Goal: Task Accomplishment & Management: Complete application form

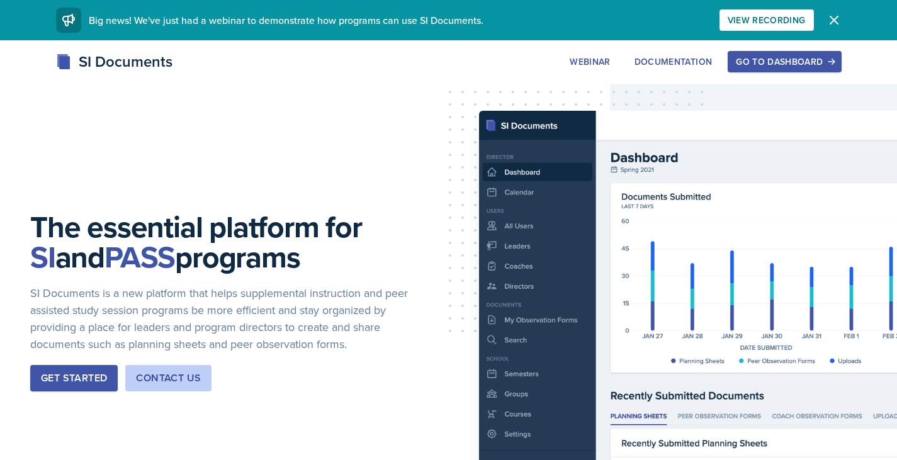
click at [766, 64] on div "Go to Dashboard" at bounding box center [784, 62] width 97 height 10
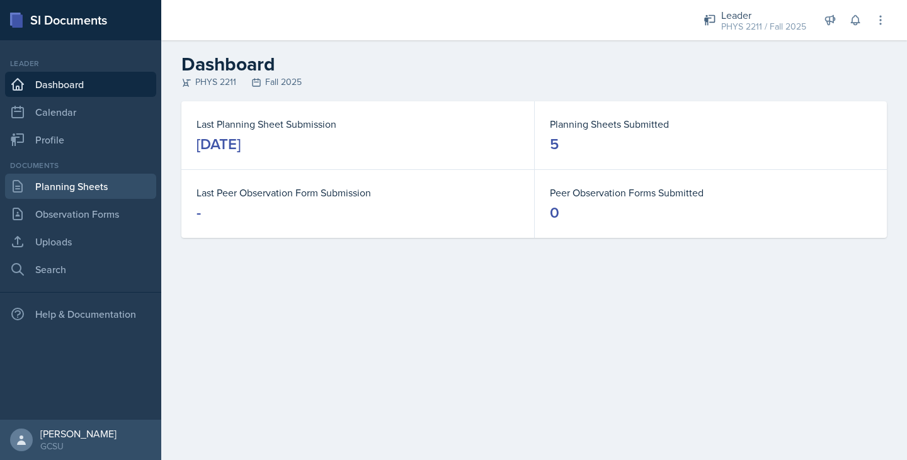
click at [92, 188] on link "Planning Sheets" at bounding box center [80, 186] width 151 height 25
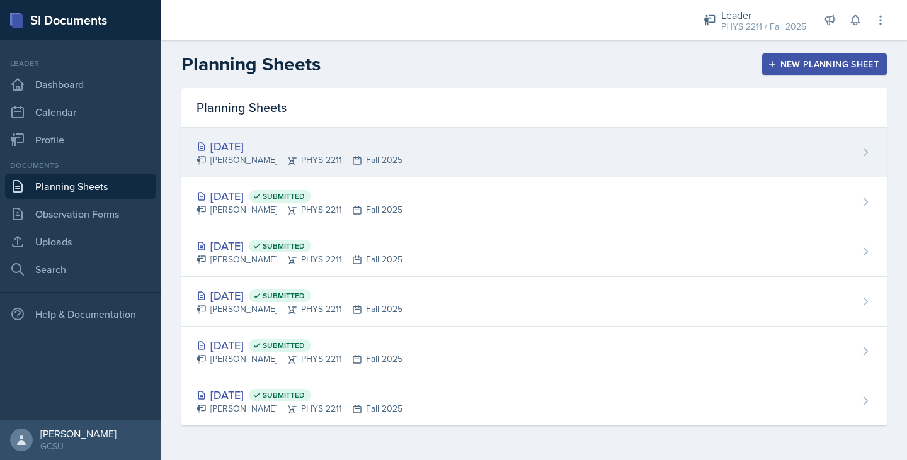
click at [317, 157] on div "Isabella Malloch PHYS 2211 Fall 2025" at bounding box center [299, 160] width 206 height 13
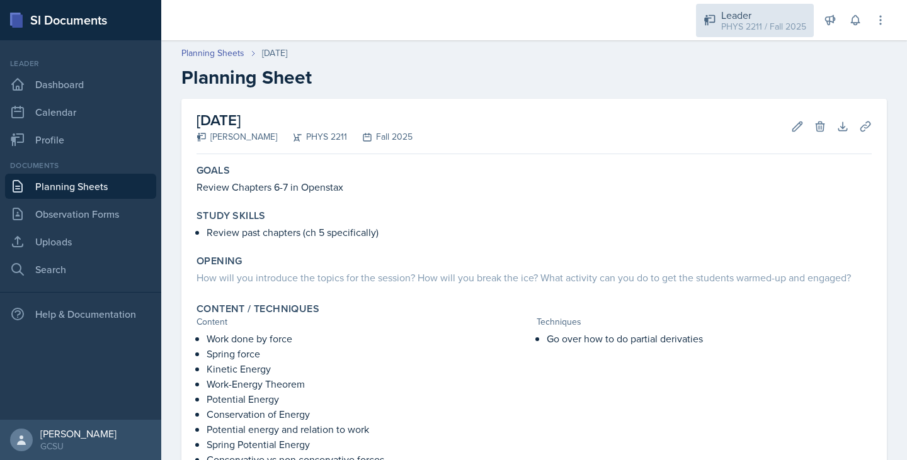
click at [750, 16] on div "Leader" at bounding box center [763, 15] width 85 height 15
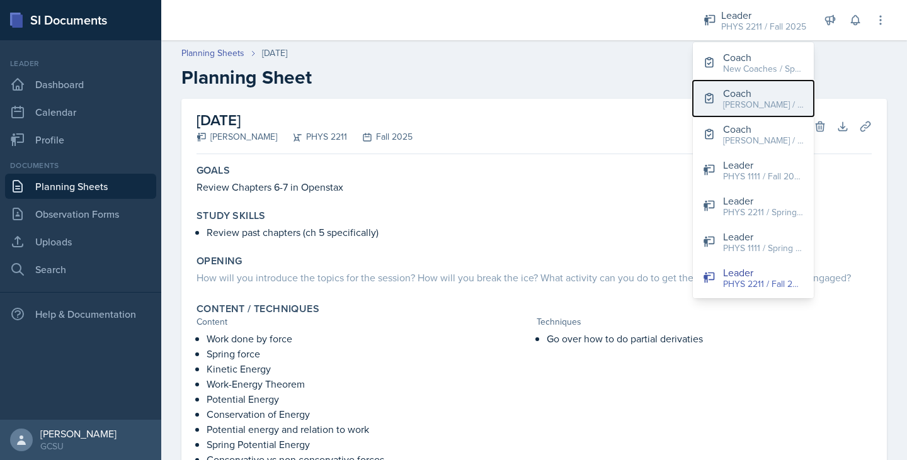
click at [716, 98] on button "Coach MAPP / Fall 2025" at bounding box center [753, 99] width 121 height 36
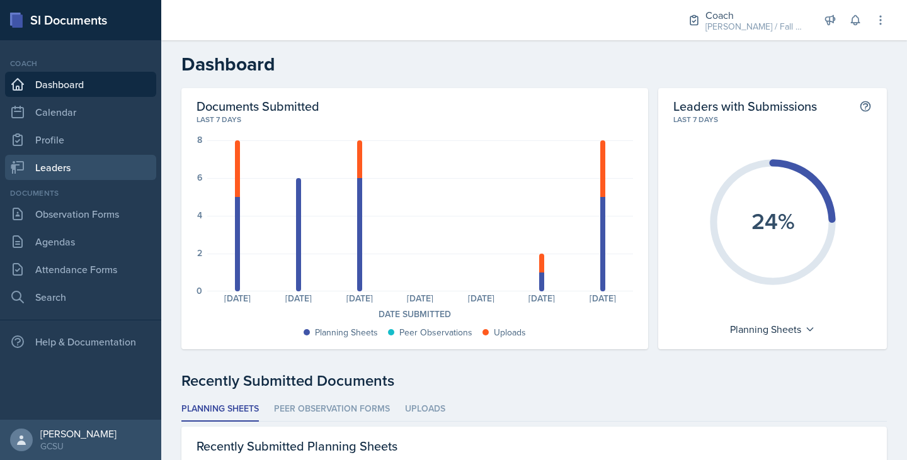
click at [98, 166] on link "Leaders" at bounding box center [80, 167] width 151 height 25
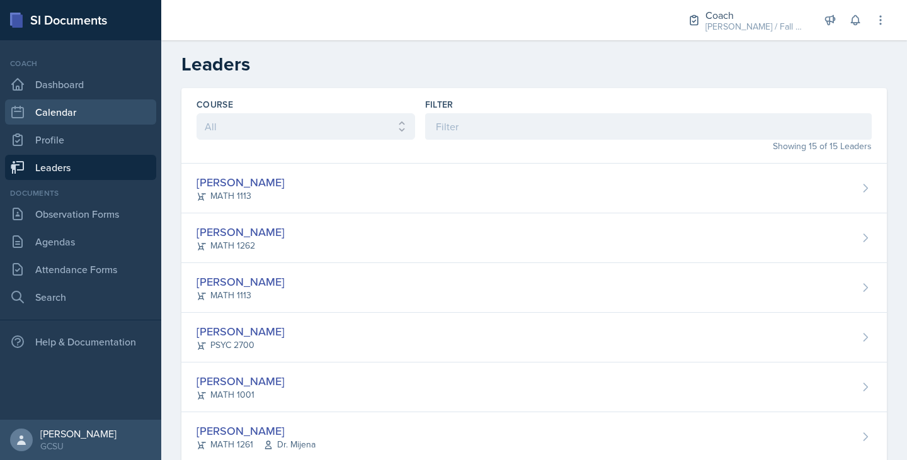
click at [98, 115] on link "Calendar" at bounding box center [80, 111] width 151 height 25
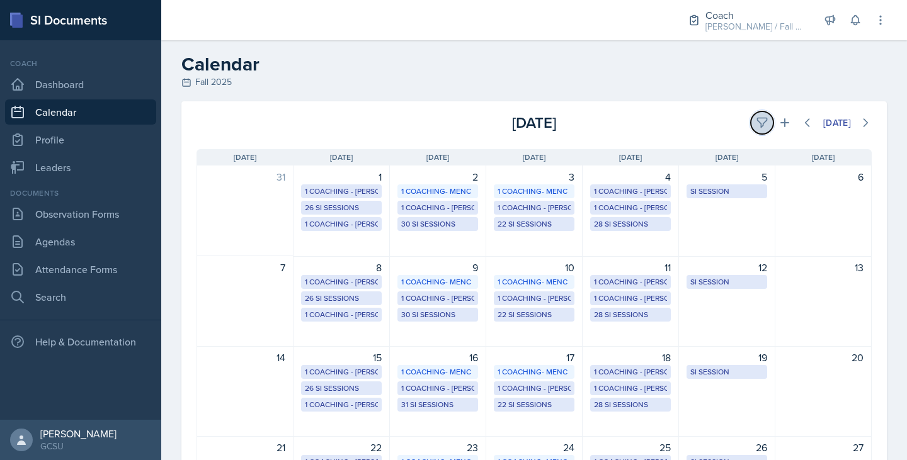
click at [750, 120] on button at bounding box center [761, 122] width 23 height 23
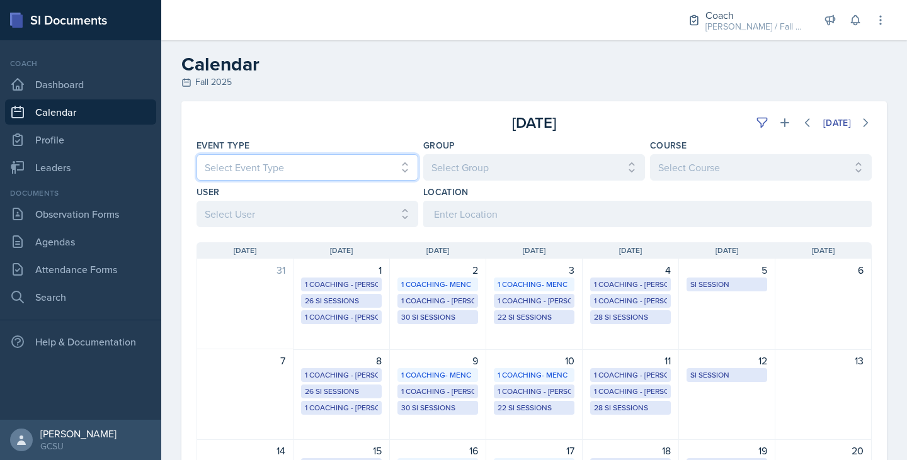
click at [337, 180] on select "Select Event Type All CoP Meeting Coaching - BECK Coaching - MAPP Coaching- MEN…" at bounding box center [307, 167] width 222 height 26
select select "700c1d41-4793-48d3-8616-e09499dfb71d"
click at [196, 154] on select "Select Event Type All CoP Meeting Coaching - BECK Coaching - MAPP Coaching- MEN…" at bounding box center [307, 167] width 222 height 26
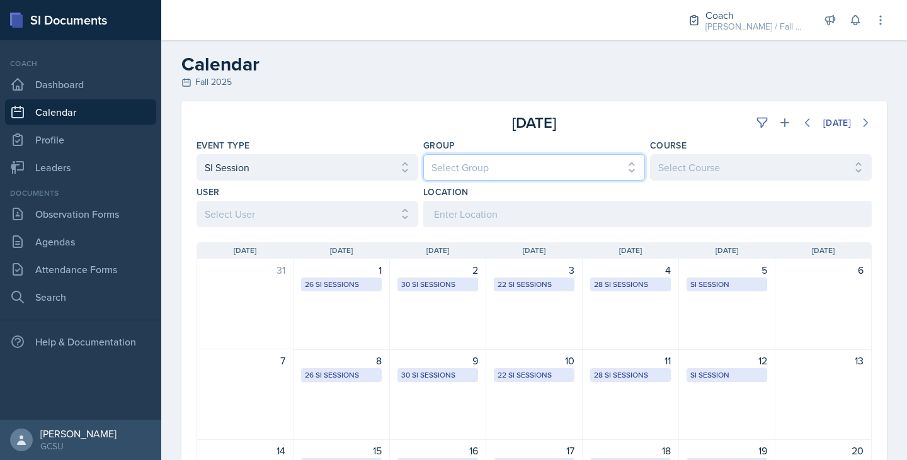
click at [470, 157] on select "Select Group All BECK MAPP MENCE" at bounding box center [534, 167] width 222 height 26
select select "7b7b0581-3cff-4db8-9566-fba67390f9c3"
click at [423, 154] on select "Select Group All BECK MAPP MENCE" at bounding box center [534, 167] width 222 height 26
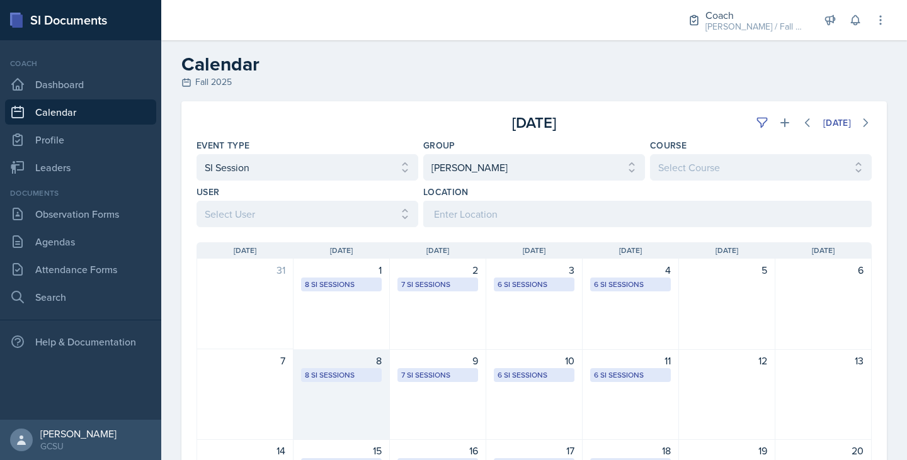
click at [339, 391] on div "8 8 SI Sessions" at bounding box center [341, 394] width 96 height 91
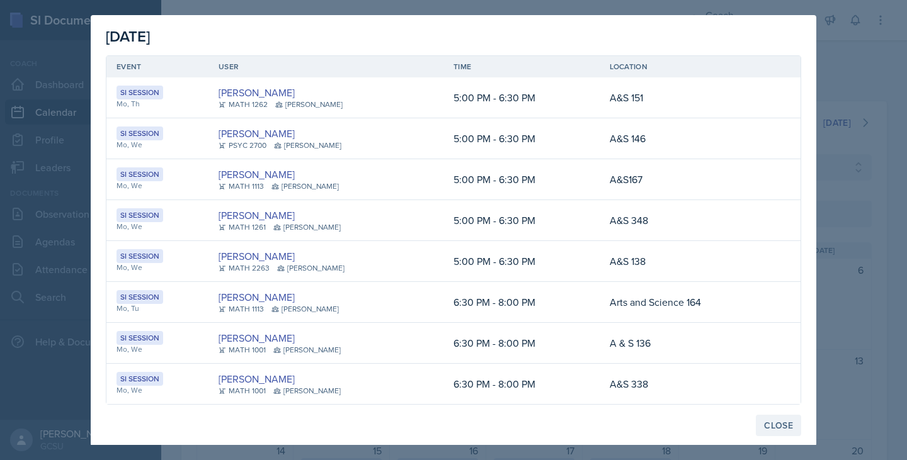
click at [770, 429] on div "Close" at bounding box center [778, 426] width 29 height 10
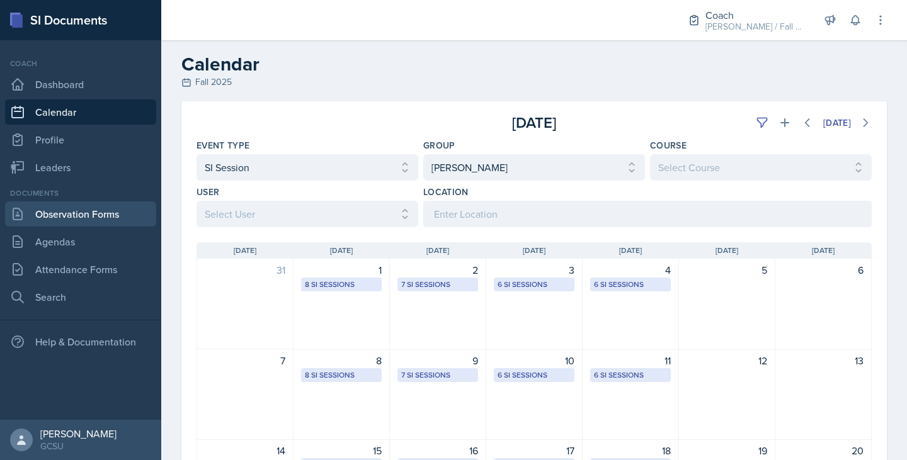
click at [105, 212] on link "Observation Forms" at bounding box center [80, 213] width 151 height 25
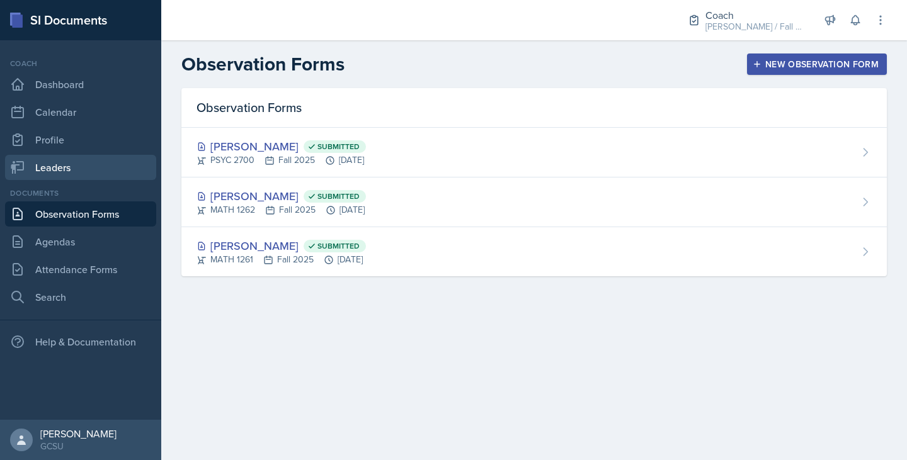
click at [89, 176] on link "Leaders" at bounding box center [80, 167] width 151 height 25
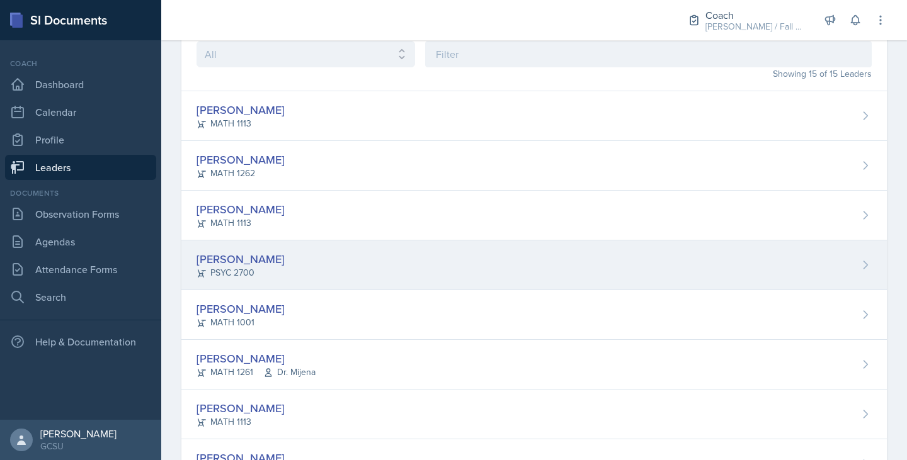
scroll to position [73, 0]
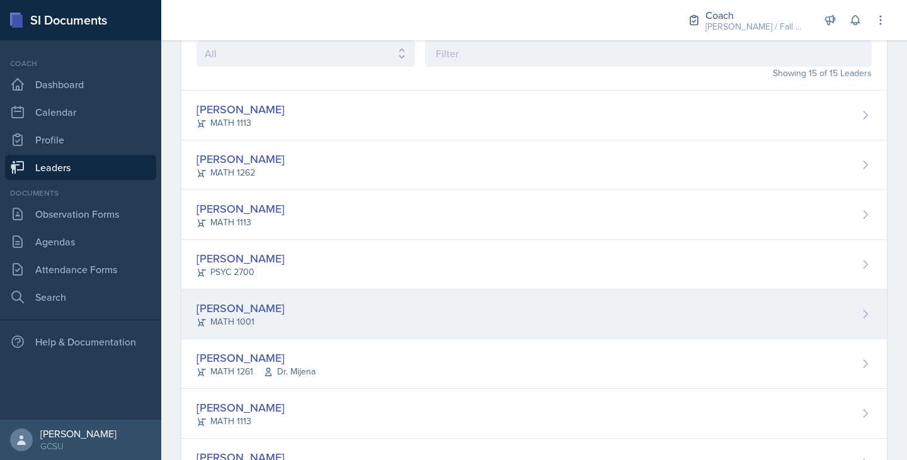
click at [238, 310] on div "[PERSON_NAME]" at bounding box center [240, 308] width 88 height 17
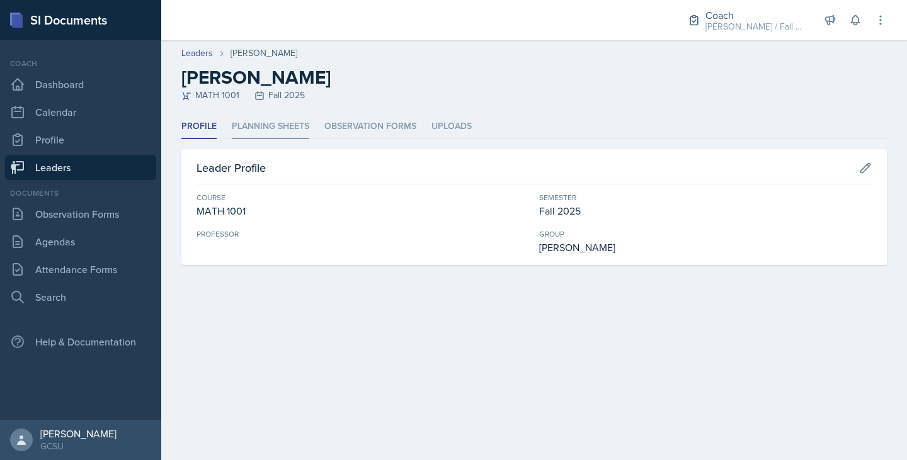
click at [268, 125] on li "Planning Sheets" at bounding box center [270, 127] width 77 height 25
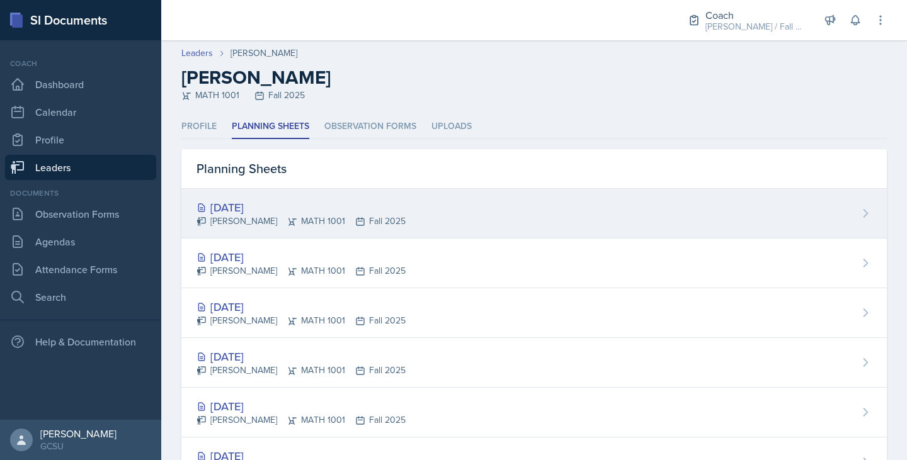
click at [261, 218] on div "Caroline Bruner MATH 1001 Fall 2025" at bounding box center [300, 221] width 209 height 13
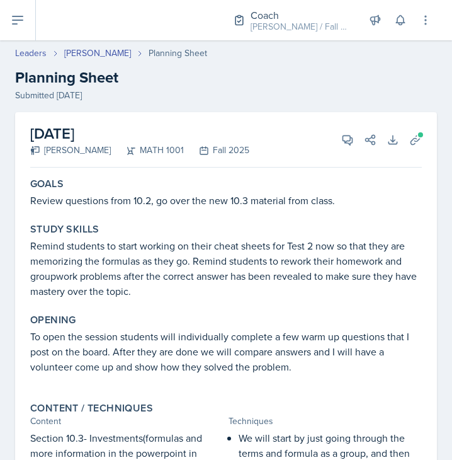
click at [409, 142] on icon at bounding box center [415, 139] width 13 height 13
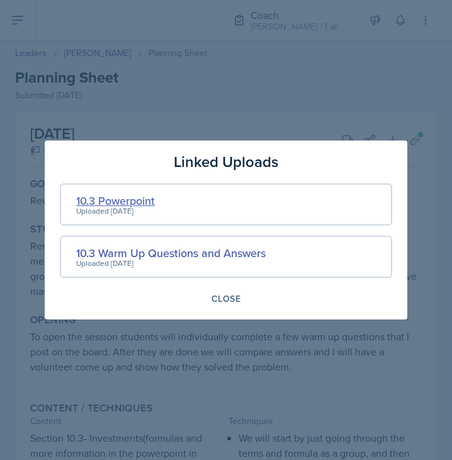
click at [115, 202] on div "10.3 Powerpoint" at bounding box center [115, 200] width 79 height 17
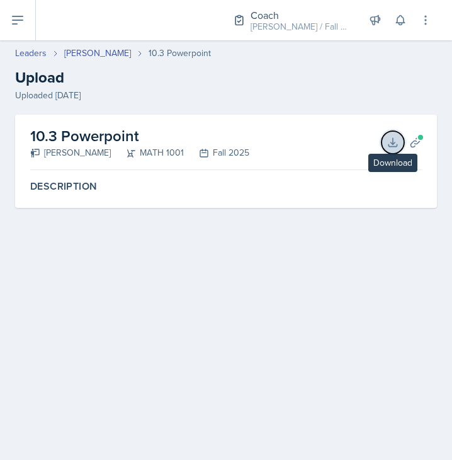
click at [399, 140] on icon at bounding box center [393, 142] width 13 height 13
click at [84, 55] on link "[PERSON_NAME]" at bounding box center [97, 53] width 67 height 13
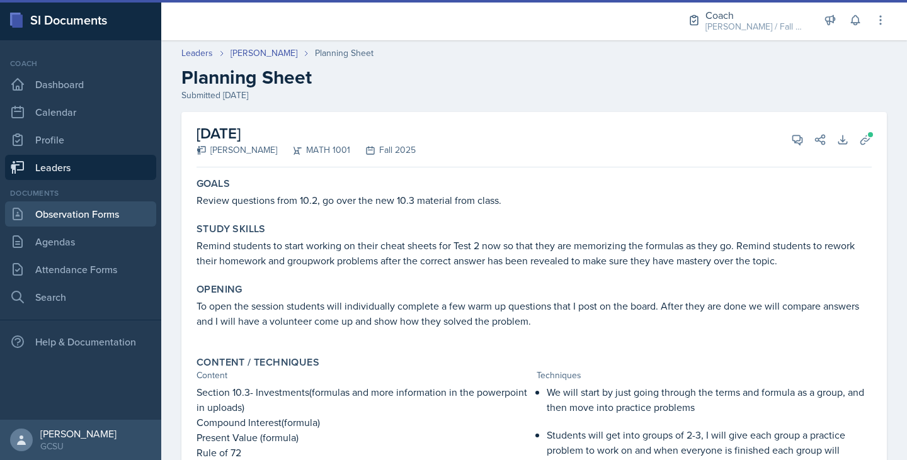
click at [118, 209] on link "Observation Forms" at bounding box center [80, 213] width 151 height 25
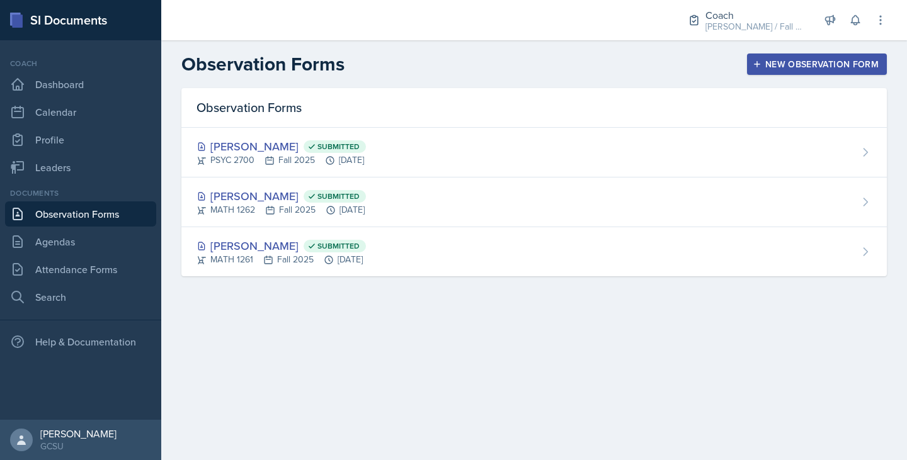
click at [788, 54] on button "New Observation Form" at bounding box center [817, 64] width 140 height 21
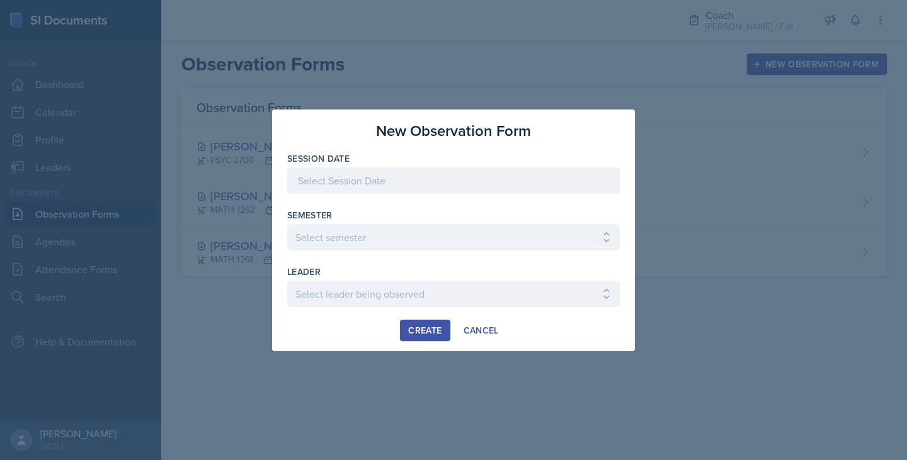
click at [417, 171] on div at bounding box center [453, 180] width 332 height 26
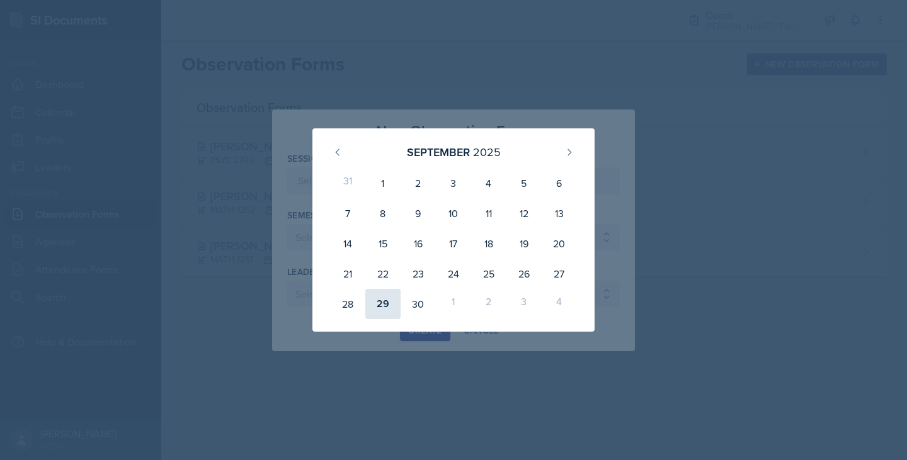
click at [383, 309] on div "29" at bounding box center [382, 304] width 35 height 30
type input "[DATE]"
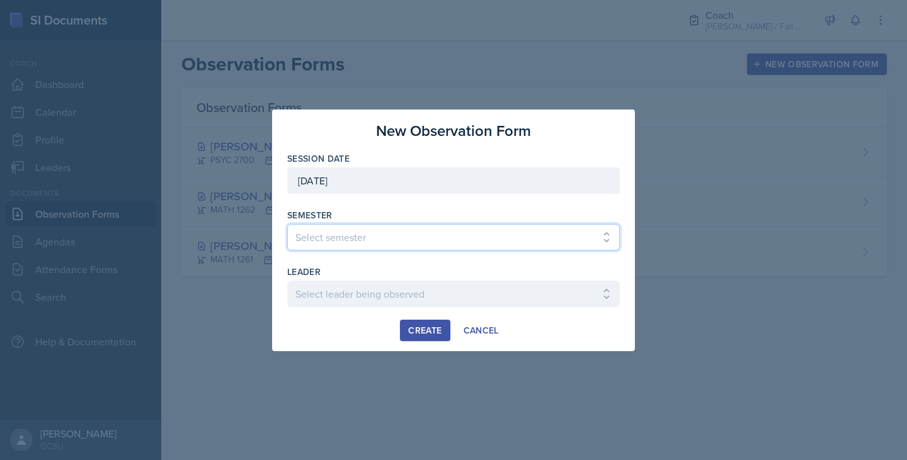
click at [344, 224] on select "Select semester All Spring 2020 Fall 2023 Spring 2019 Spring 2018 Fall 2017 Spr…" at bounding box center [453, 237] width 332 height 26
select select "986fdc3e-2246-4ffd-9cb8-78666de4ebed"
click at [287, 224] on select "Select semester All Spring 2020 Fall 2023 Spring 2019 Spring 2018 Fall 2017 Spr…" at bounding box center [453, 237] width 332 height 26
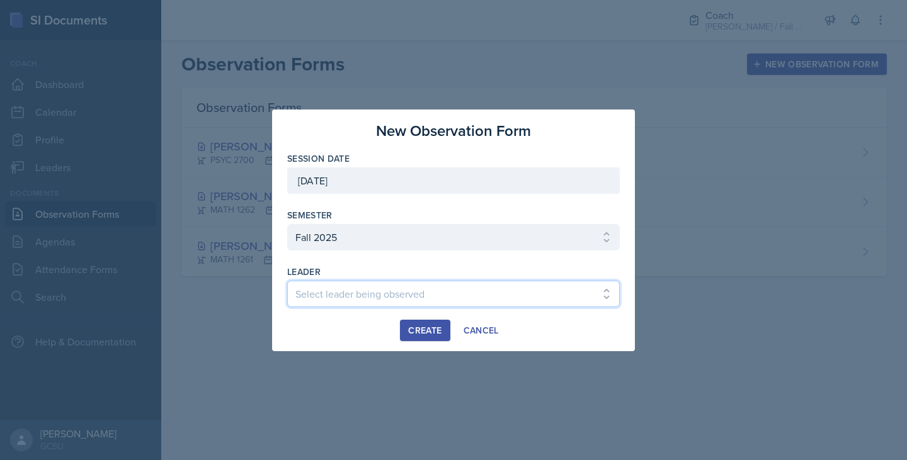
click at [327, 292] on select "Select leader being observed [PERSON_NAME] [PERSON_NAME] / CHEM 1211 / [PERSON_…" at bounding box center [453, 294] width 332 height 26
select select "1e3928ba-6034-498b-a983-cfbc0a5eee45"
click at [287, 281] on select "Select leader being observed [PERSON_NAME] [PERSON_NAME] / CHEM 1211 / [PERSON_…" at bounding box center [453, 294] width 332 height 26
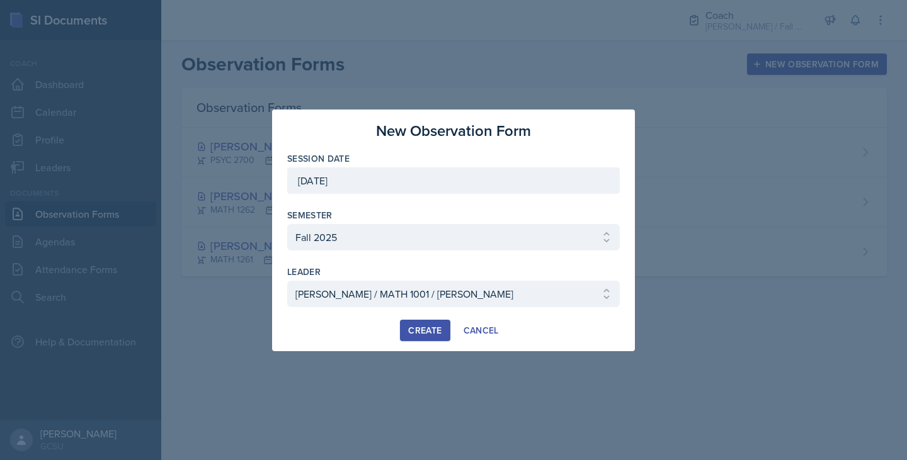
click at [414, 327] on div "Create" at bounding box center [424, 330] width 33 height 10
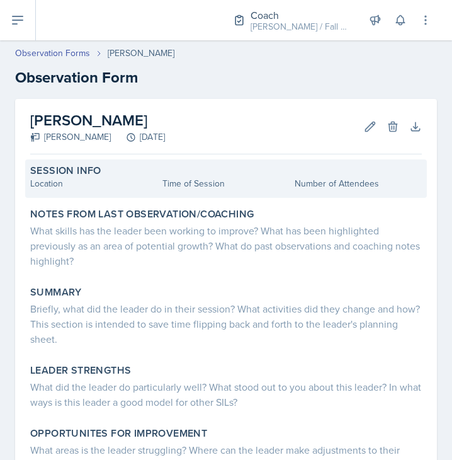
click at [70, 195] on div "Session Info Location Time of Session Number of Attendees" at bounding box center [226, 178] width 402 height 38
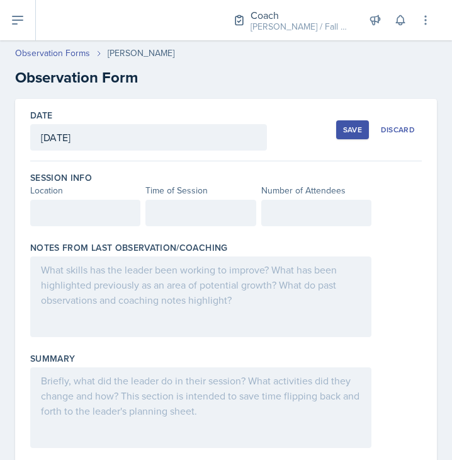
click at [69, 218] on div at bounding box center [85, 213] width 110 height 26
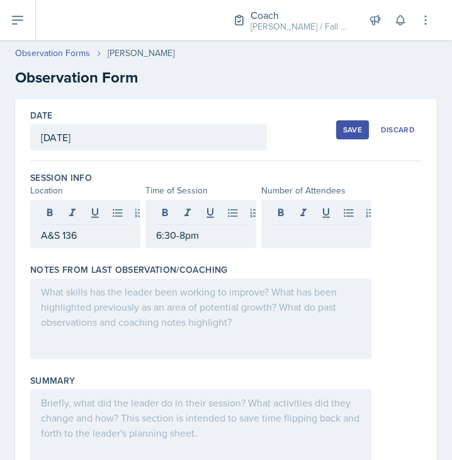
click at [149, 322] on div at bounding box center [200, 318] width 341 height 81
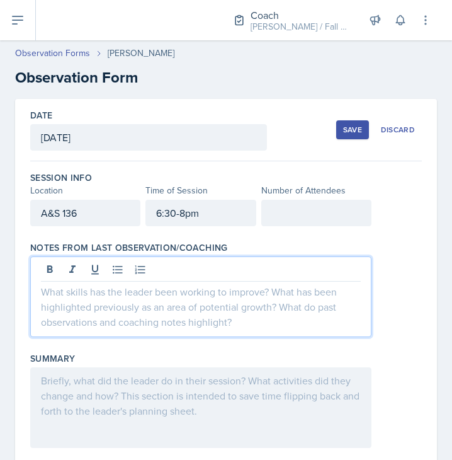
click at [205, 390] on div at bounding box center [200, 407] width 341 height 81
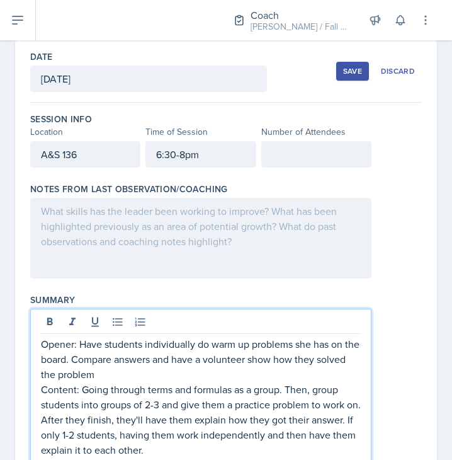
scroll to position [111, 0]
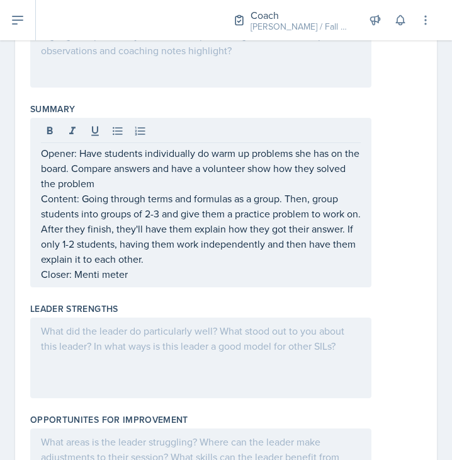
click at [230, 359] on div at bounding box center [200, 357] width 341 height 81
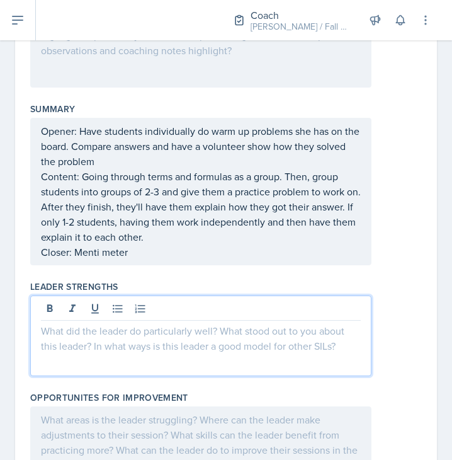
scroll to position [271, 0]
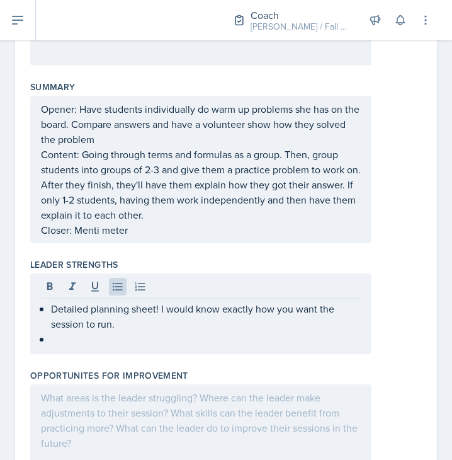
click at [147, 348] on div "Detailed planning sheet! I would know exactly how you want the session to run." at bounding box center [200, 313] width 341 height 81
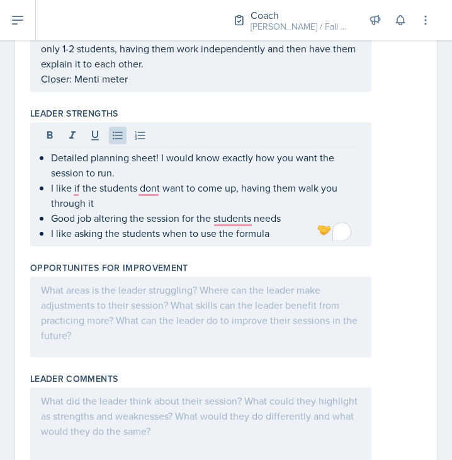
click at [127, 313] on div at bounding box center [200, 316] width 341 height 81
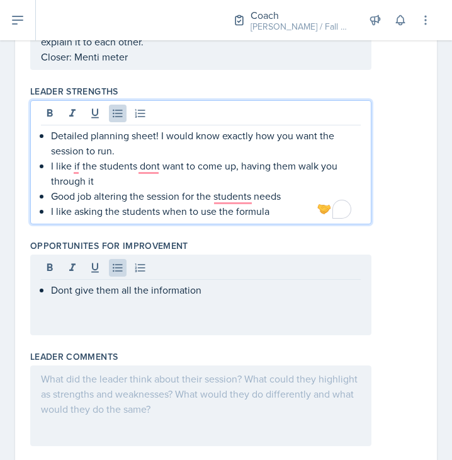
scroll to position [467, 0]
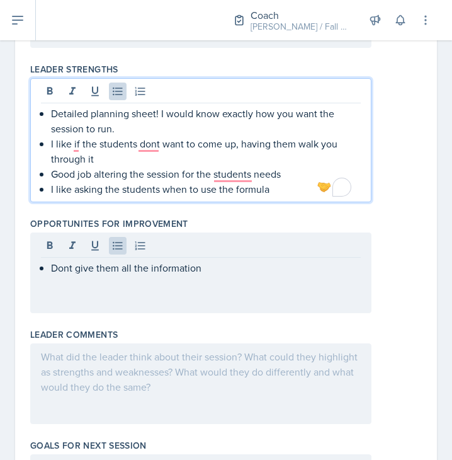
click at [303, 190] on p "I like asking the students when to use the formula" at bounding box center [206, 188] width 310 height 15
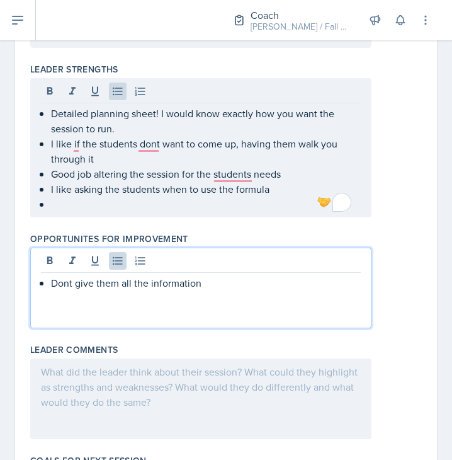
click at [233, 256] on div "Dont give them all the information" at bounding box center [200, 287] width 341 height 81
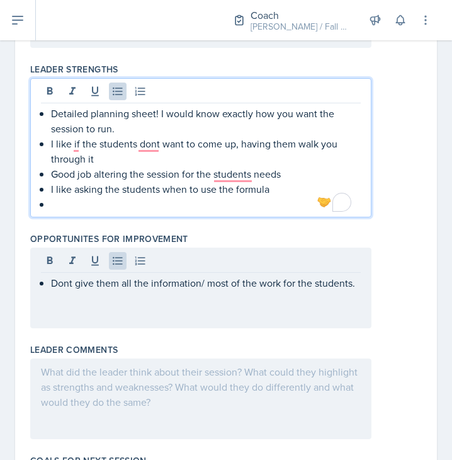
click at [102, 205] on p "To enrich screen reader interactions, please activate Accessibility in Grammarl…" at bounding box center [206, 203] width 310 height 15
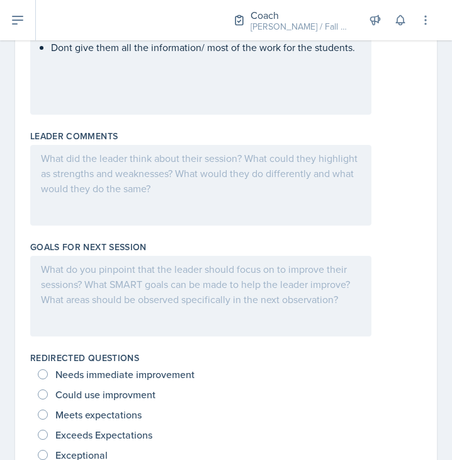
click at [117, 191] on div at bounding box center [200, 185] width 341 height 81
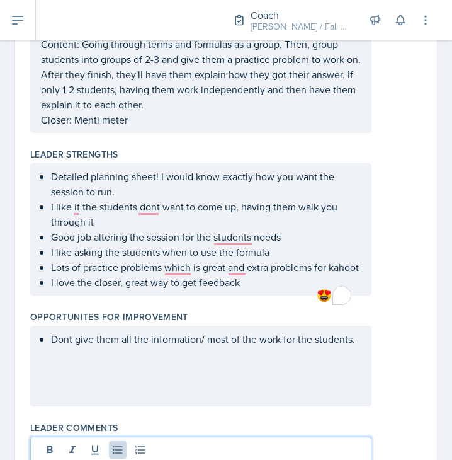
scroll to position [341, 0]
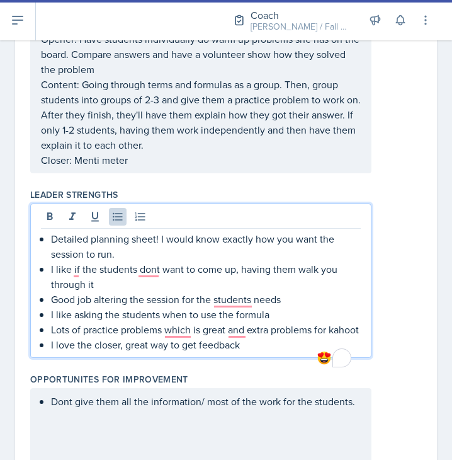
click at [118, 234] on p "Detailed planning sheet! I would know exactly how you want the session to run." at bounding box center [206, 246] width 310 height 30
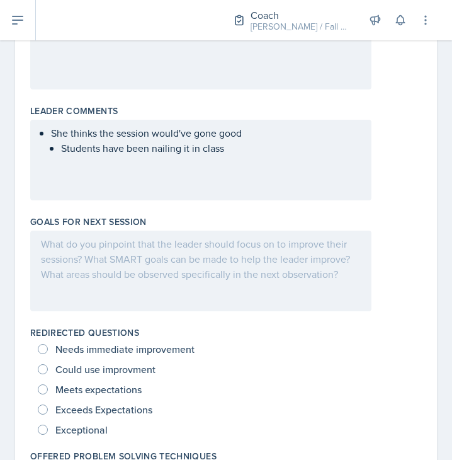
scroll to position [721, 0]
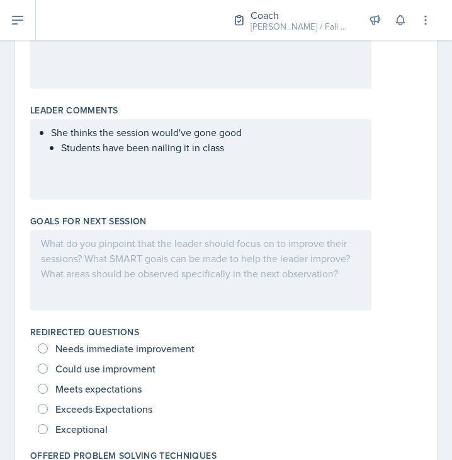
click at [149, 277] on div at bounding box center [200, 270] width 341 height 81
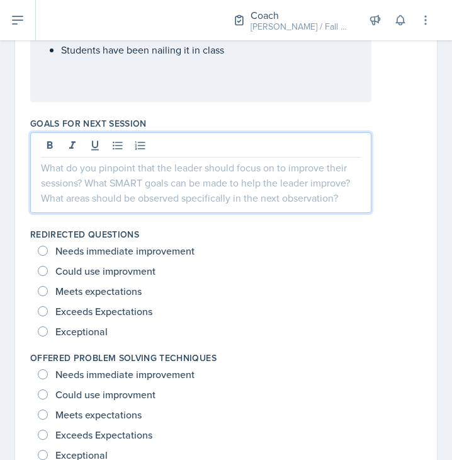
scroll to position [0, 0]
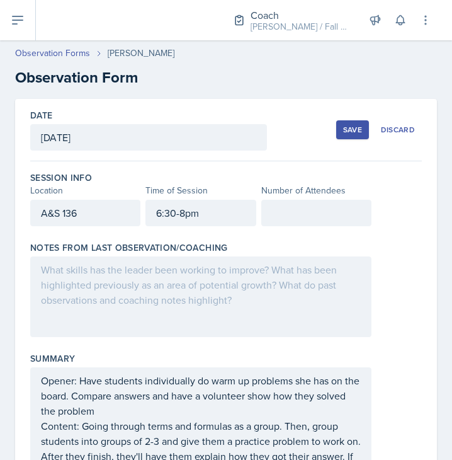
click at [343, 132] on div "Save" at bounding box center [352, 130] width 19 height 10
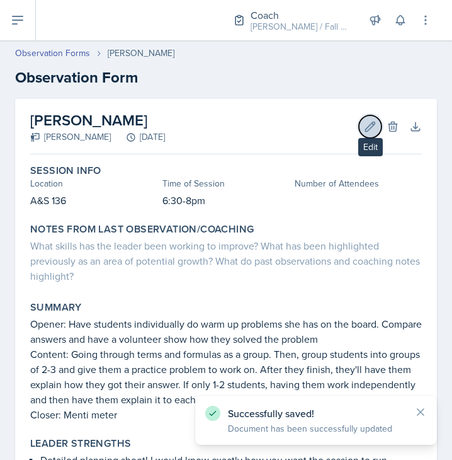
click at [364, 129] on icon at bounding box center [370, 126] width 13 height 13
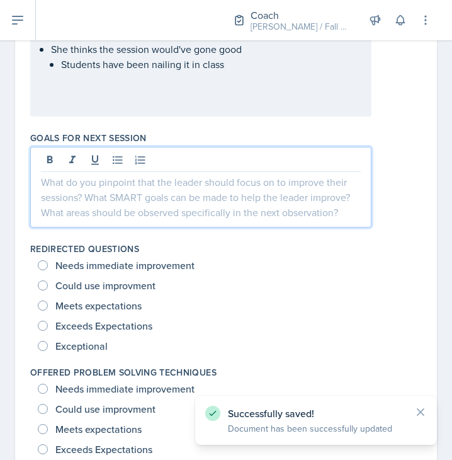
click at [196, 190] on p at bounding box center [201, 181] width 320 height 15
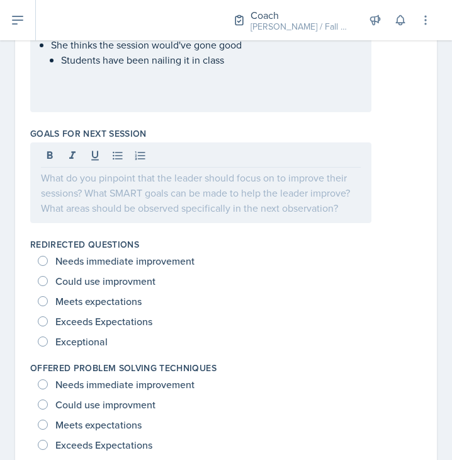
scroll to position [796, 0]
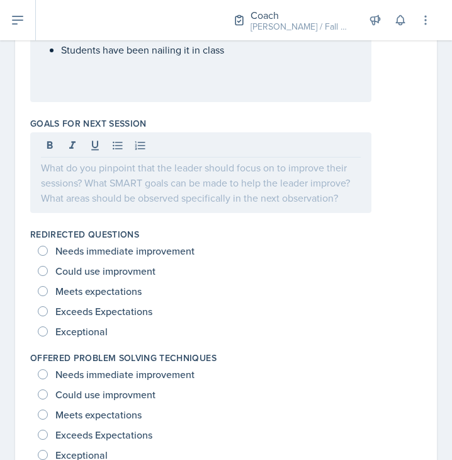
click at [47, 208] on div at bounding box center [200, 172] width 341 height 81
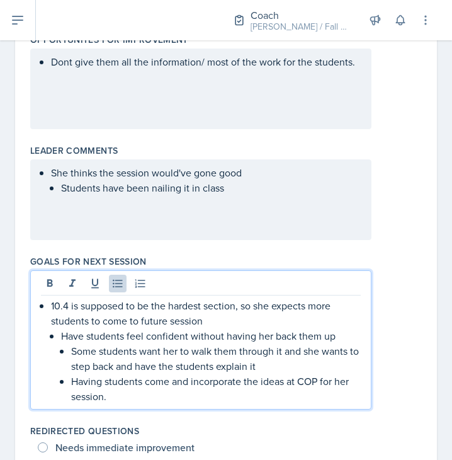
scroll to position [0, 0]
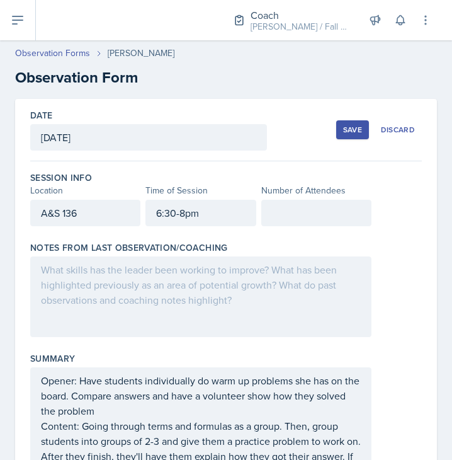
click at [343, 131] on div "Save" at bounding box center [352, 130] width 19 height 10
